Goal: Information Seeking & Learning: Learn about a topic

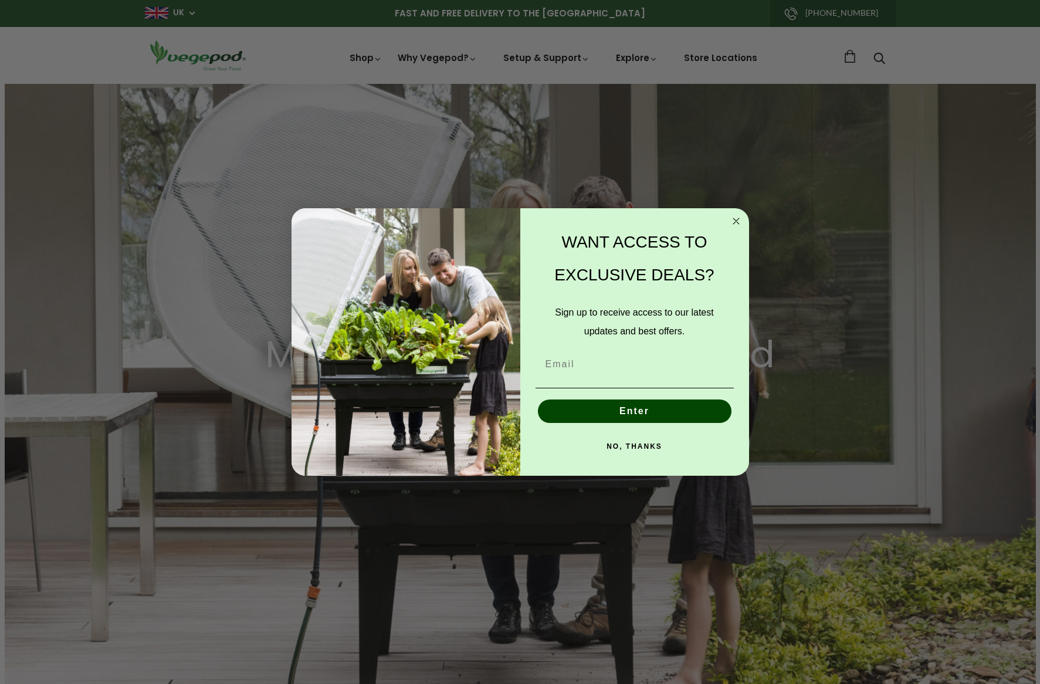
click at [738, 220] on circle "Close dialog" at bounding box center [735, 220] width 13 height 13
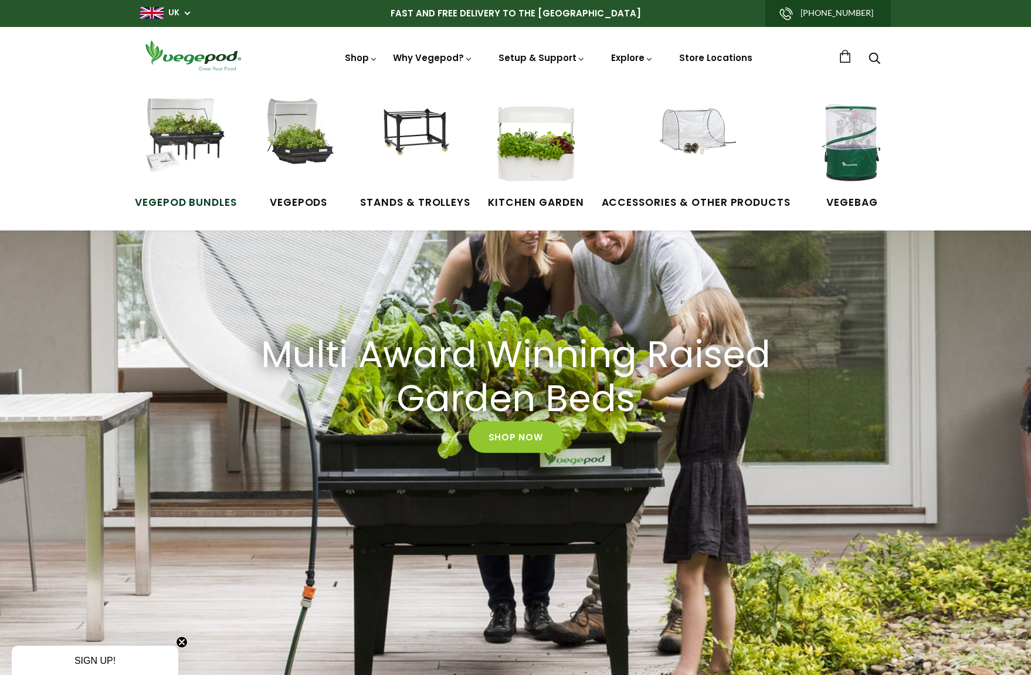
click at [189, 139] on img at bounding box center [186, 143] width 88 height 88
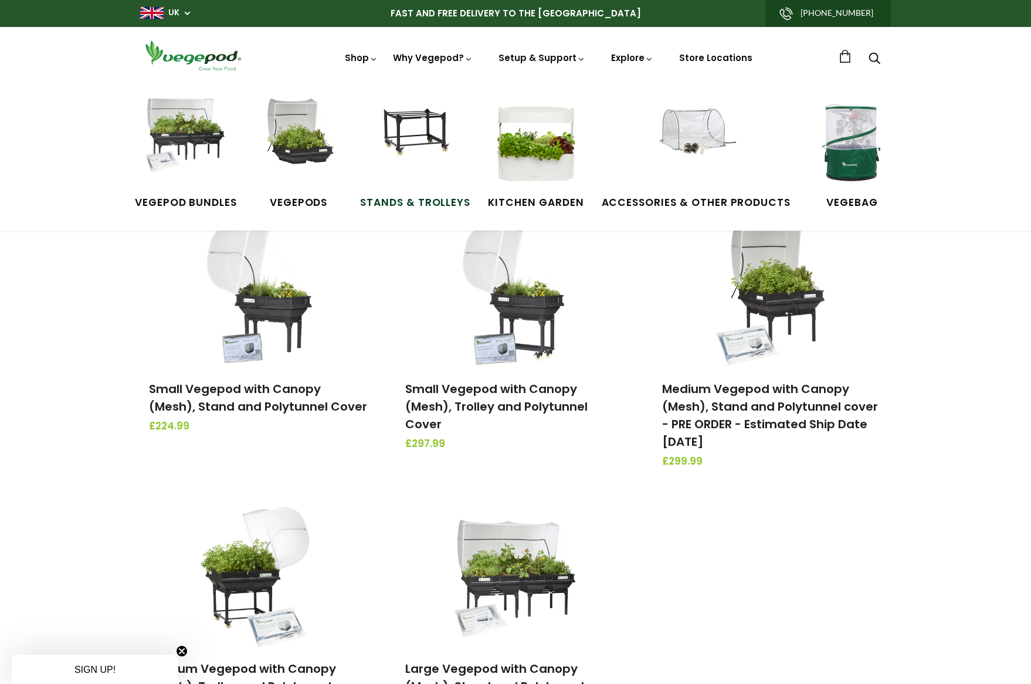
click at [412, 124] on img at bounding box center [415, 143] width 88 height 88
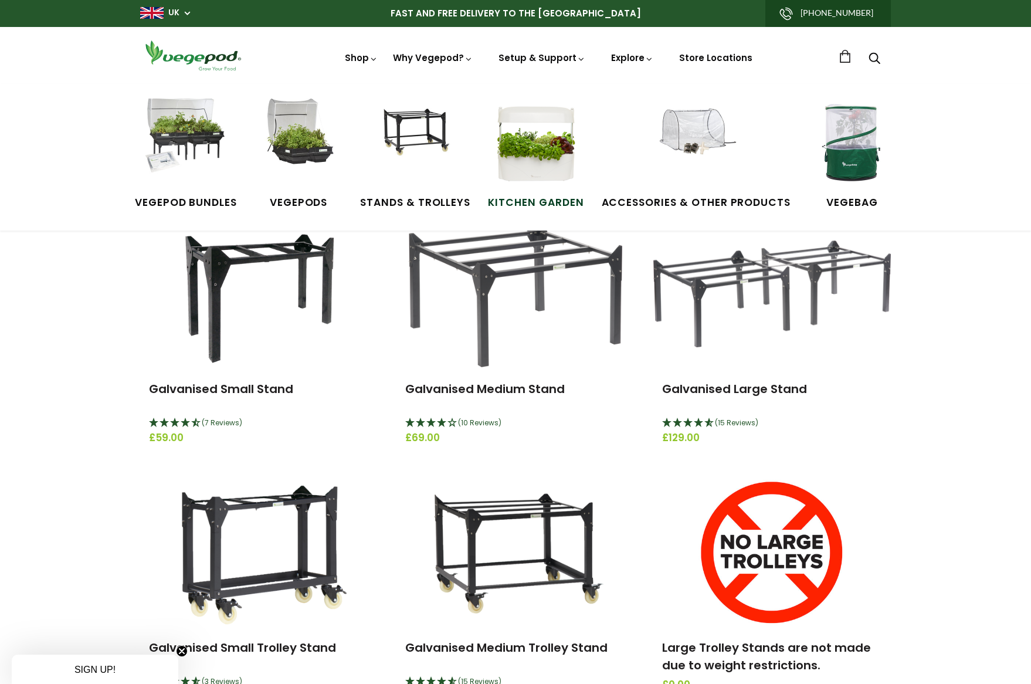
click at [545, 172] on img at bounding box center [536, 143] width 88 height 88
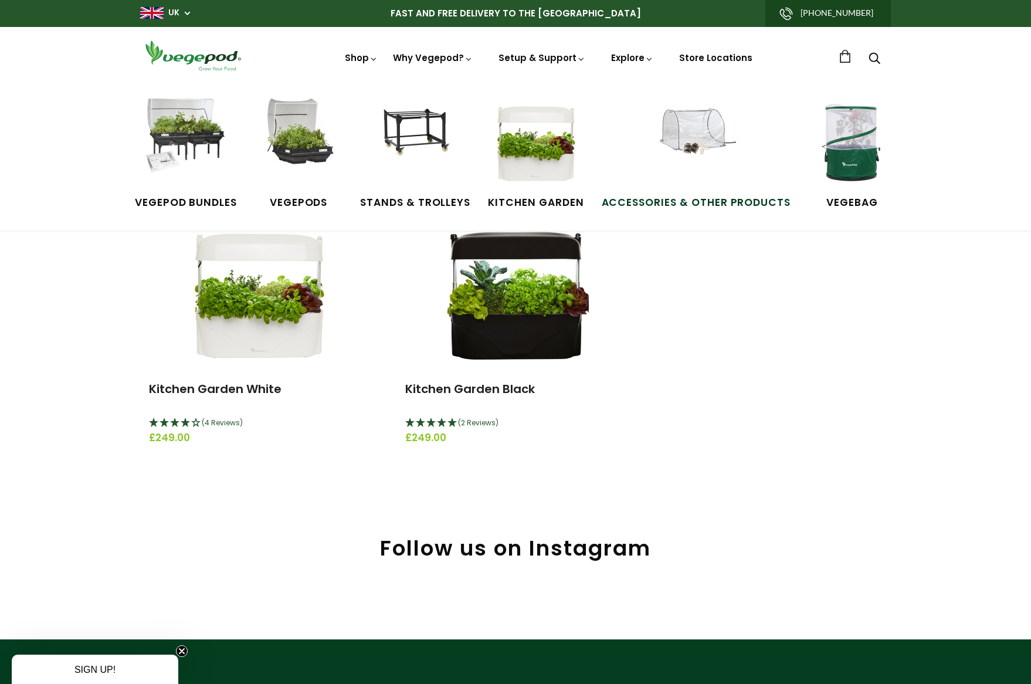
click at [688, 147] on img at bounding box center [696, 143] width 88 height 88
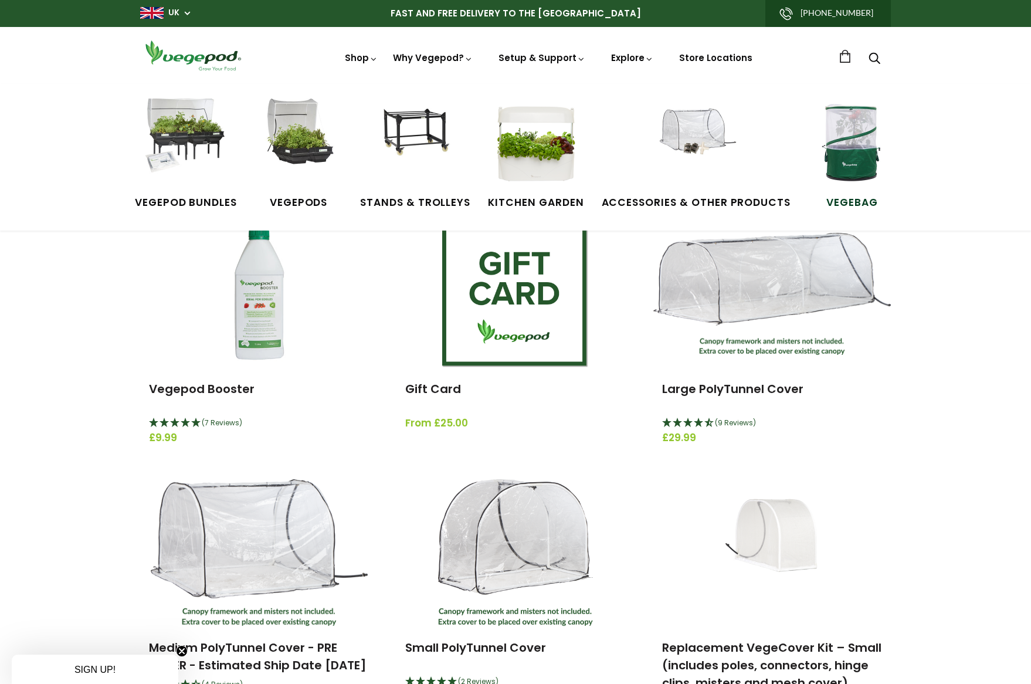
click at [847, 160] on img at bounding box center [852, 143] width 88 height 88
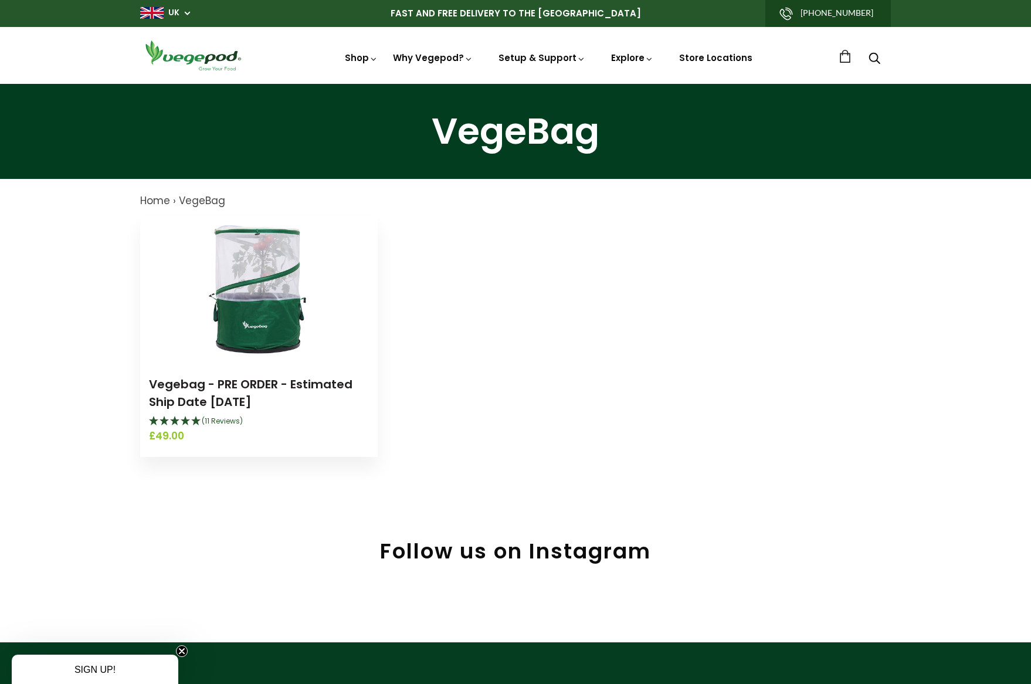
click at [260, 307] on img at bounding box center [259, 289] width 147 height 147
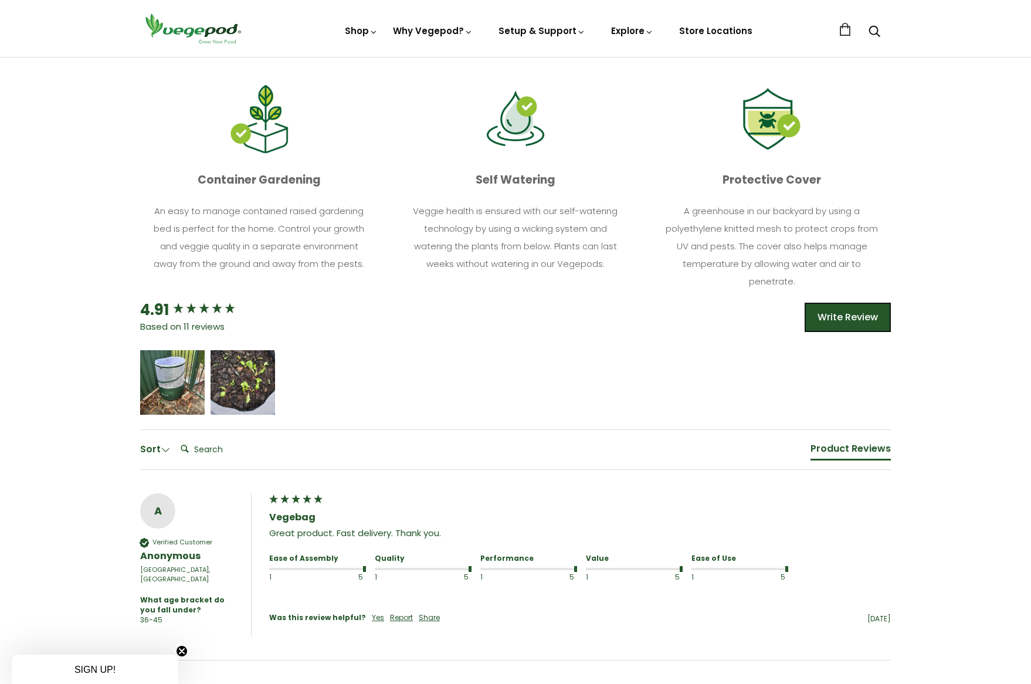
scroll to position [528, 0]
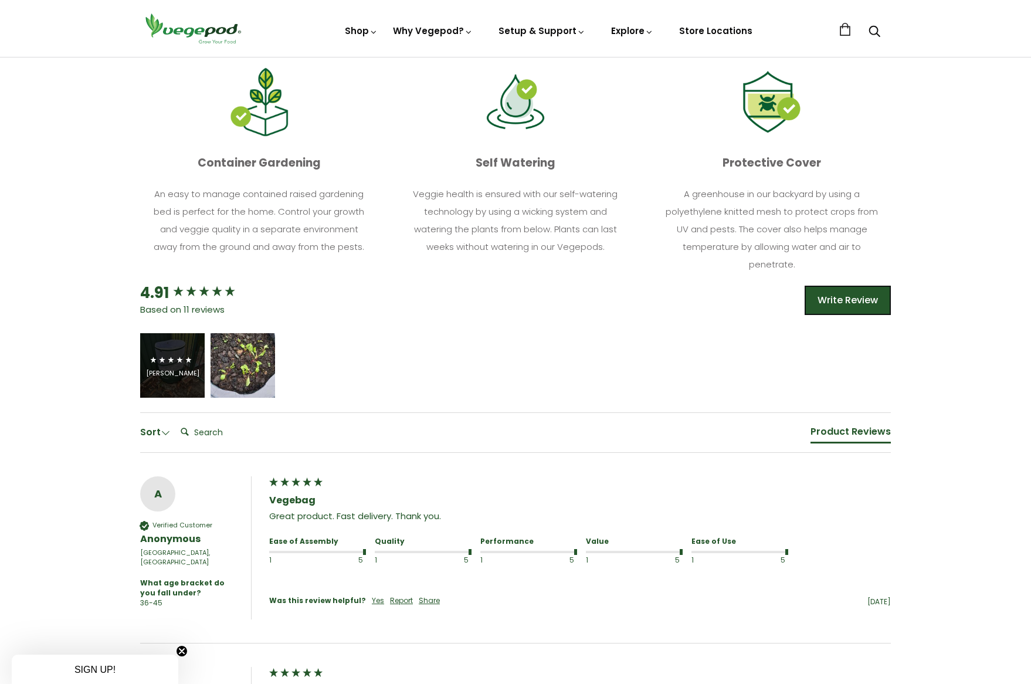
click at [181, 369] on div "[PERSON_NAME]" at bounding box center [172, 373] width 53 height 9
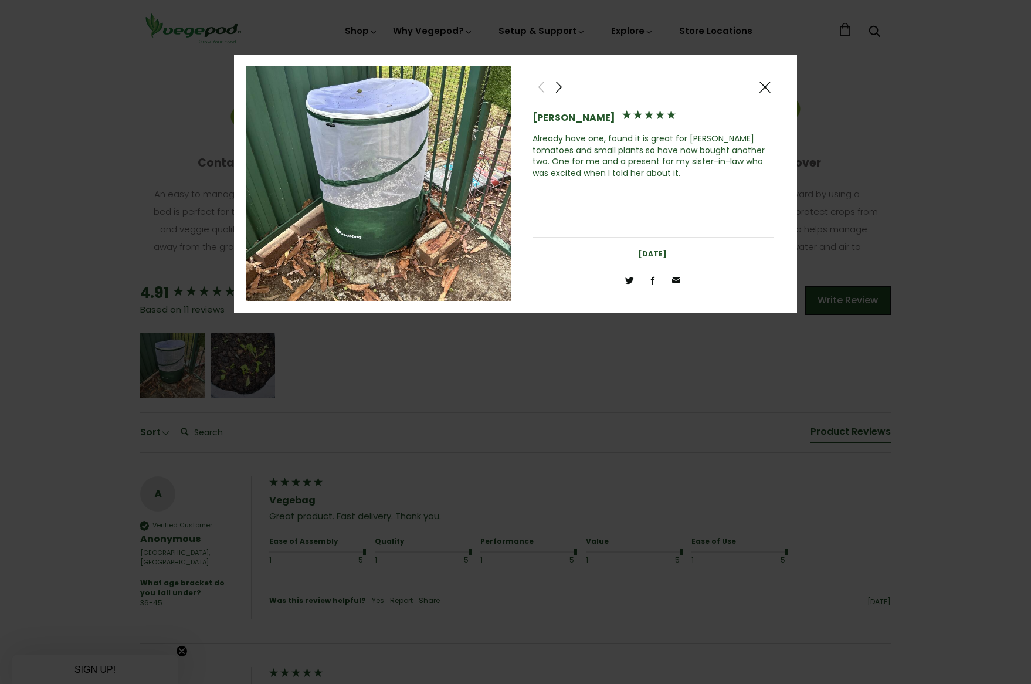
click at [247, 362] on div at bounding box center [515, 342] width 1031 height 684
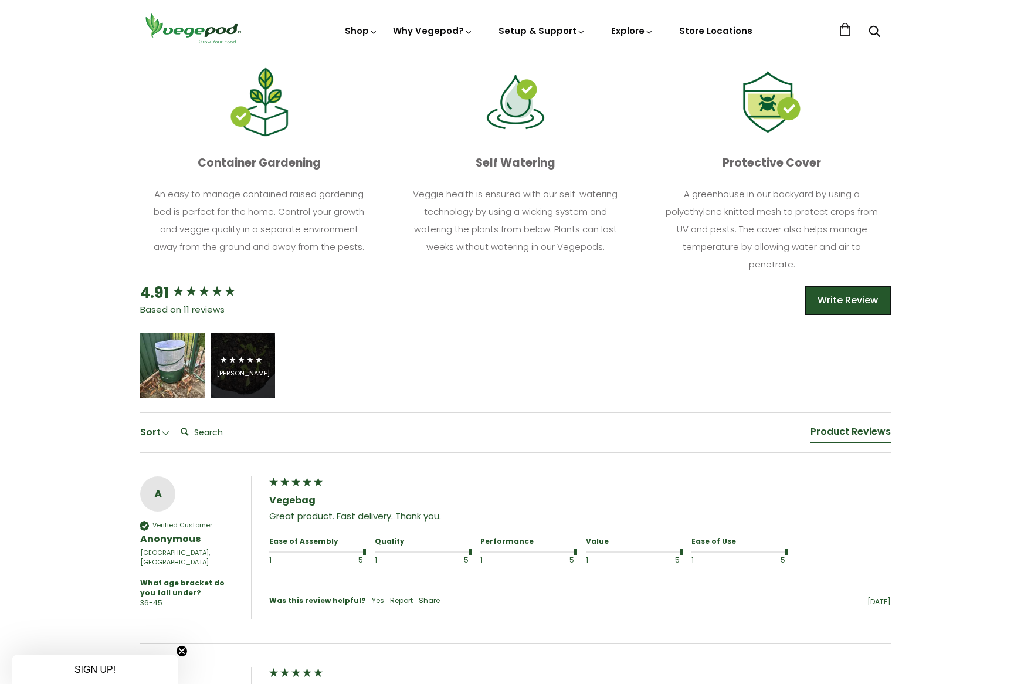
click at [248, 362] on icon "5 star rating" at bounding box center [250, 360] width 8 height 8
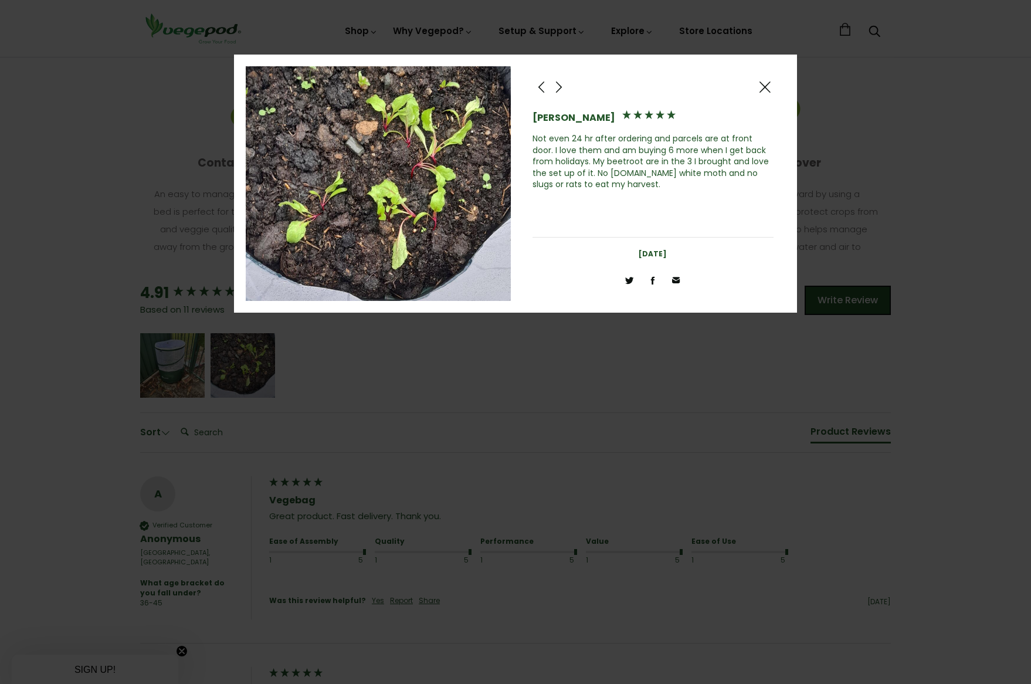
click at [504, 379] on div at bounding box center [515, 342] width 1031 height 684
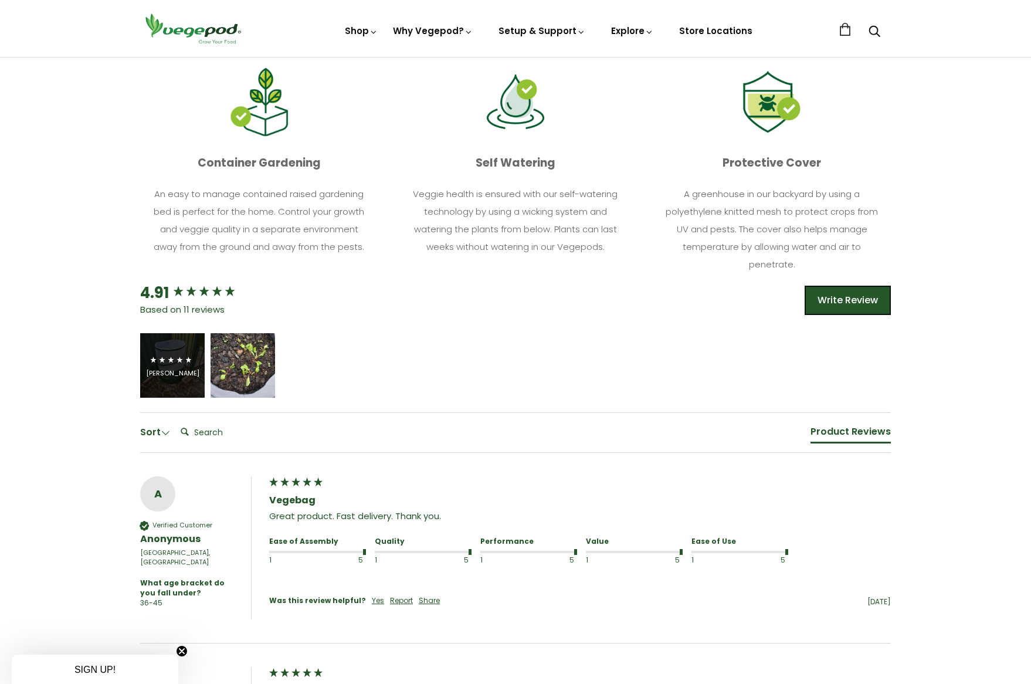
click at [181, 369] on div "[PERSON_NAME]" at bounding box center [172, 373] width 53 height 9
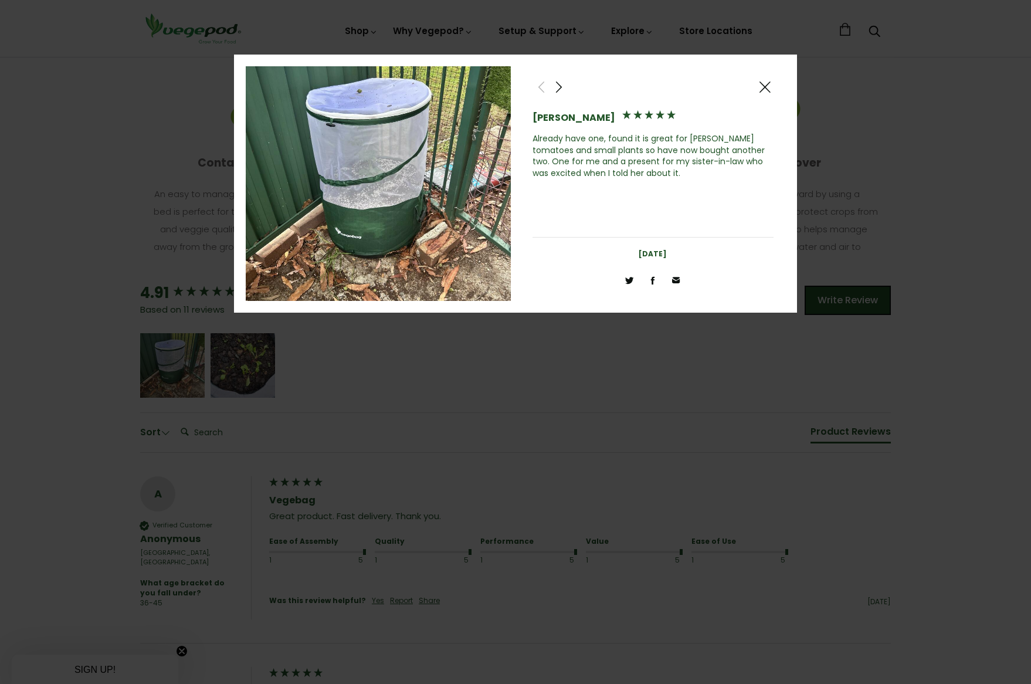
click at [558, 354] on div at bounding box center [515, 342] width 1031 height 684
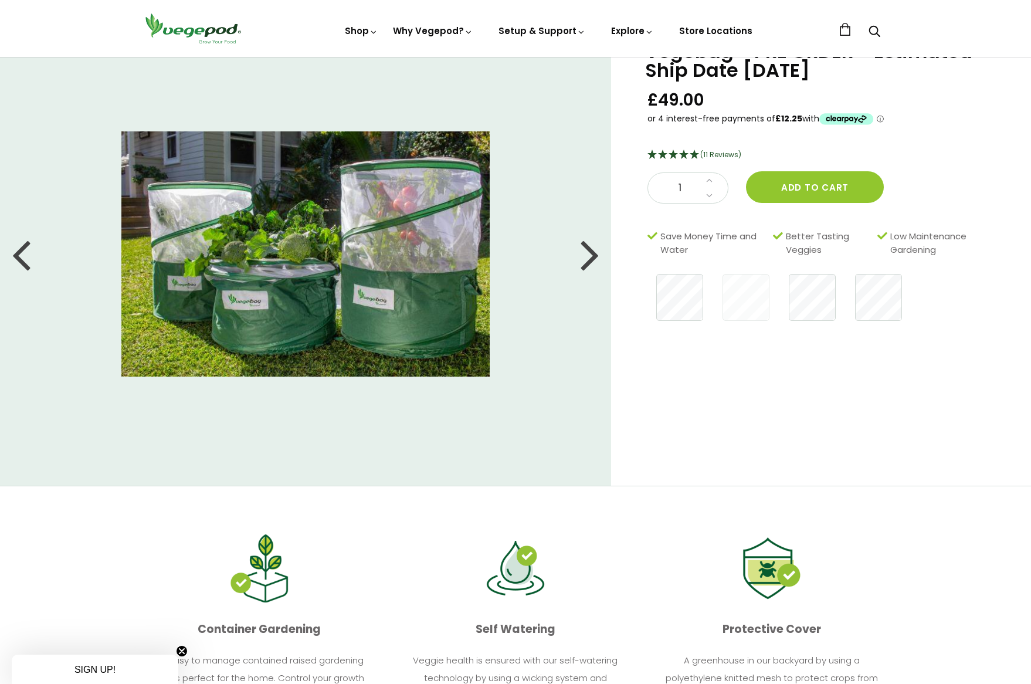
scroll to position [0, 0]
